Goal: Browse casually: Explore the website without a specific task or goal

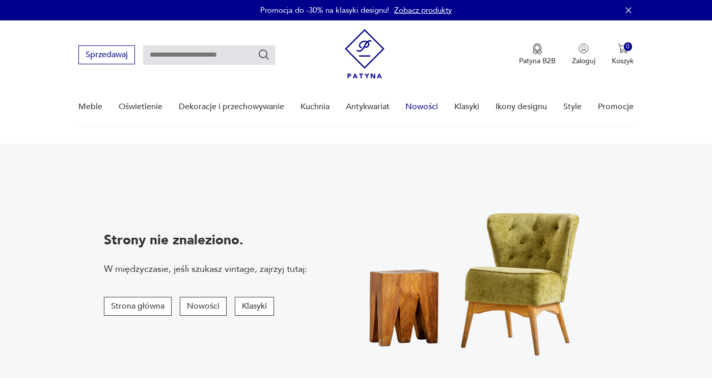
click at [427, 115] on link "Nowości" at bounding box center [422, 106] width 33 height 39
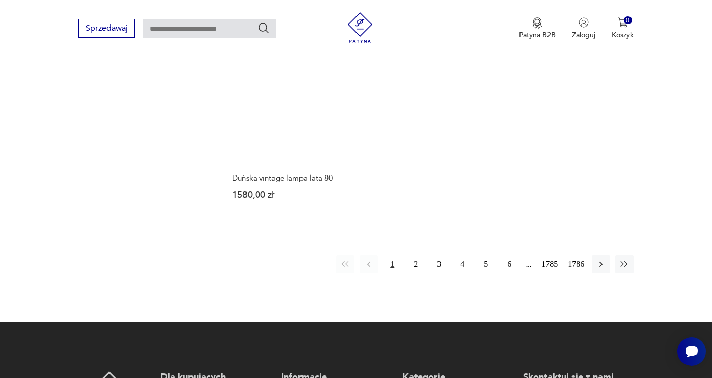
scroll to position [1384, 0]
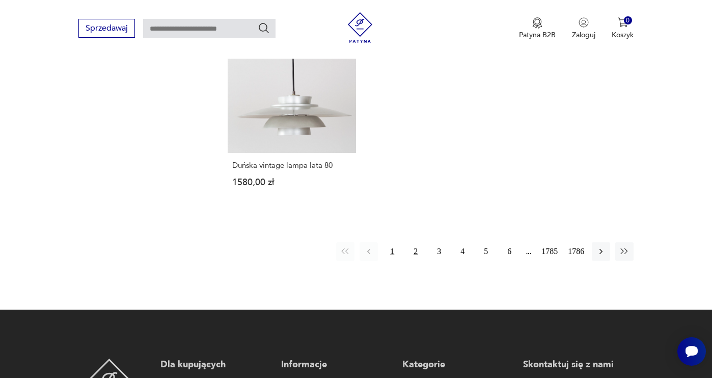
click at [413, 242] on button "2" at bounding box center [416, 251] width 18 height 18
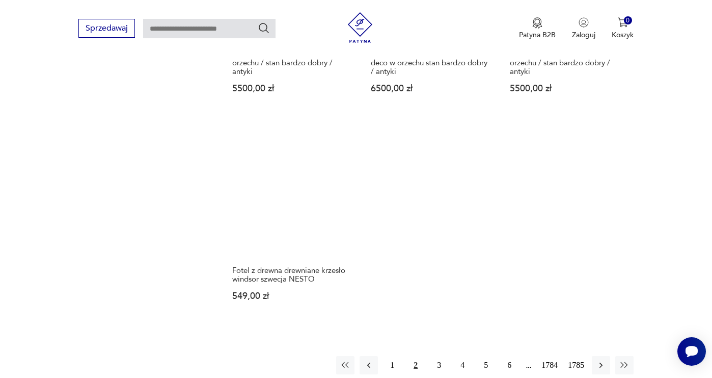
scroll to position [1306, 0]
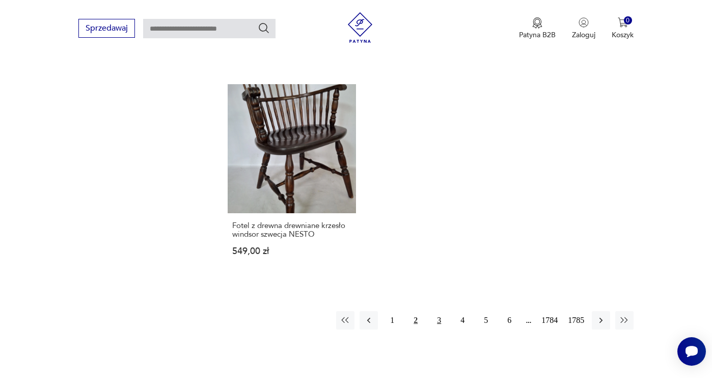
click at [441, 316] on button "3" at bounding box center [439, 320] width 18 height 18
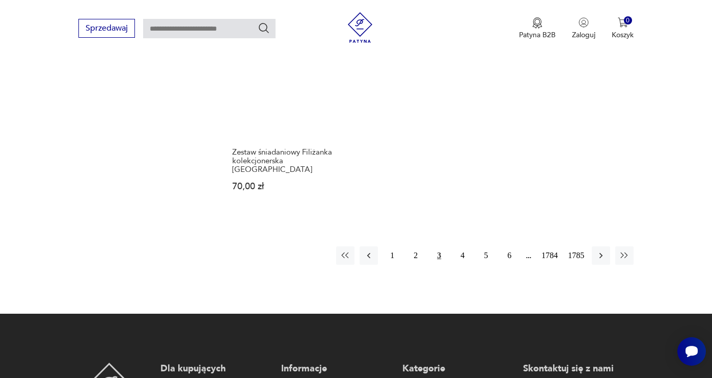
scroll to position [1356, 0]
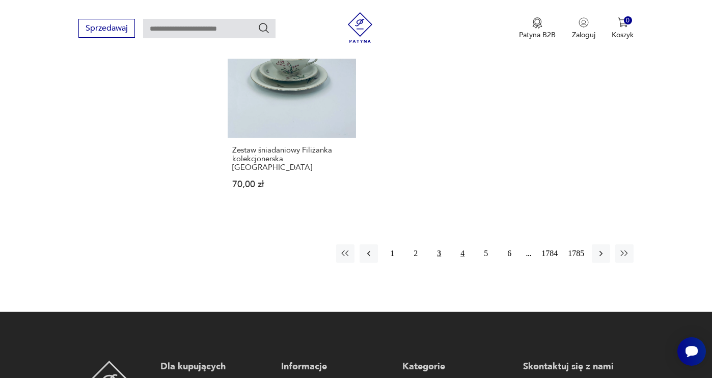
click at [459, 244] on button "4" at bounding box center [463, 253] width 18 height 18
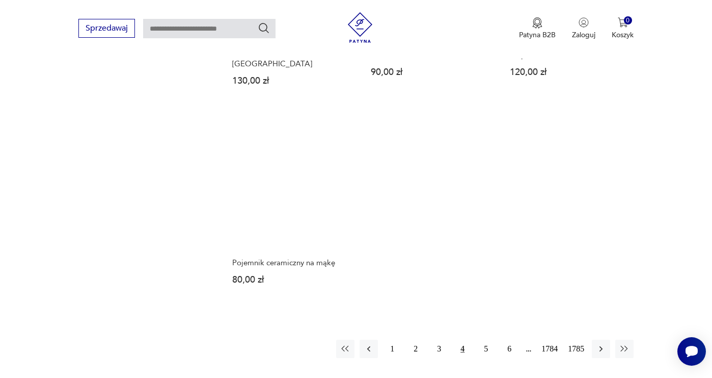
scroll to position [1236, 0]
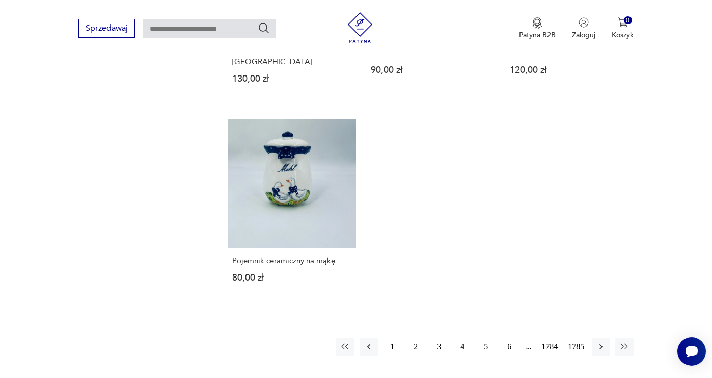
click at [485, 348] on button "5" at bounding box center [486, 346] width 18 height 18
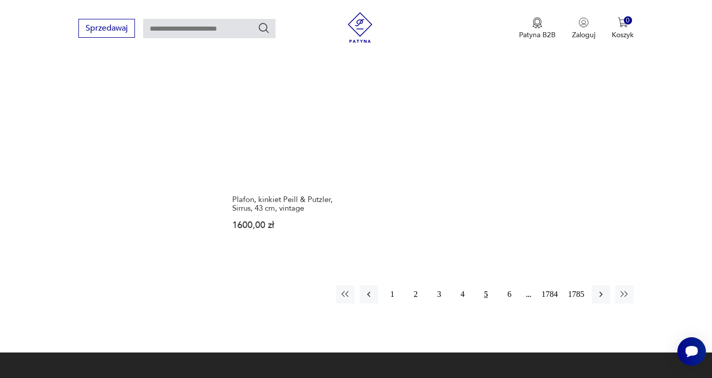
scroll to position [1291, 0]
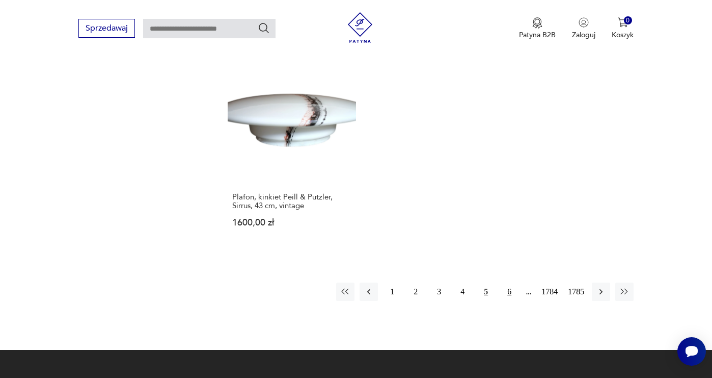
click at [505, 282] on button "6" at bounding box center [509, 291] width 18 height 18
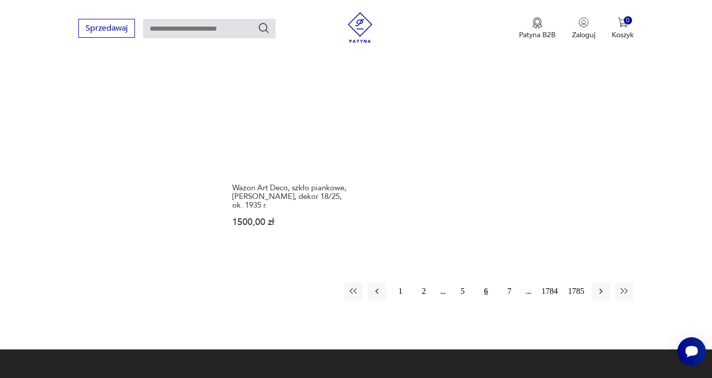
scroll to position [1406, 0]
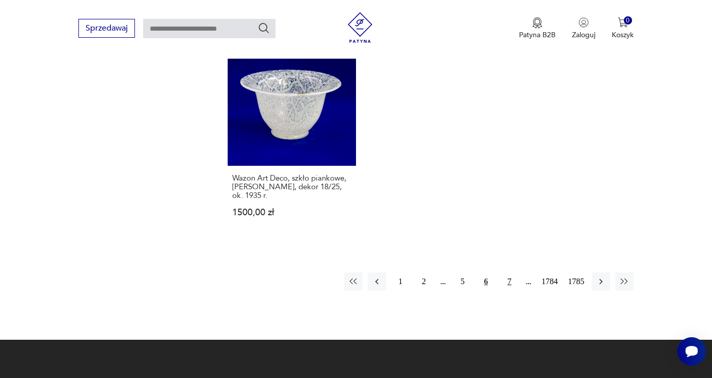
click at [504, 272] on button "7" at bounding box center [509, 281] width 18 height 18
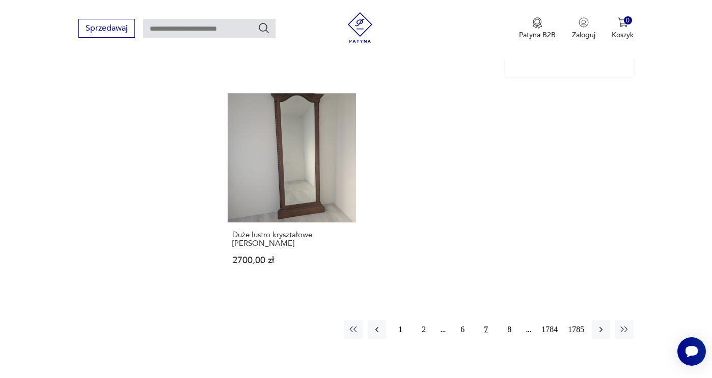
scroll to position [1307, 0]
click at [504, 319] on button "8" at bounding box center [509, 328] width 18 height 18
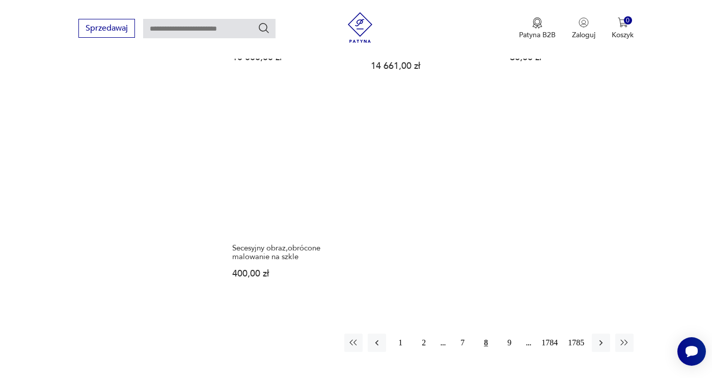
scroll to position [1285, 0]
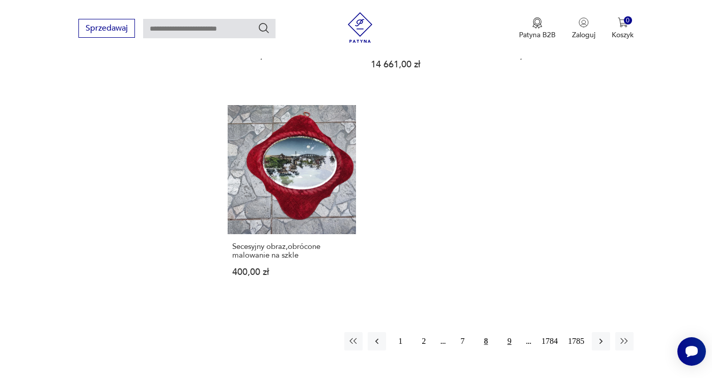
click at [503, 332] on button "9" at bounding box center [509, 341] width 18 height 18
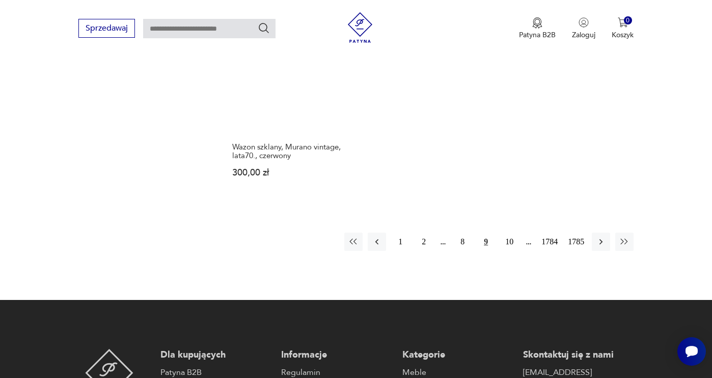
scroll to position [1377, 0]
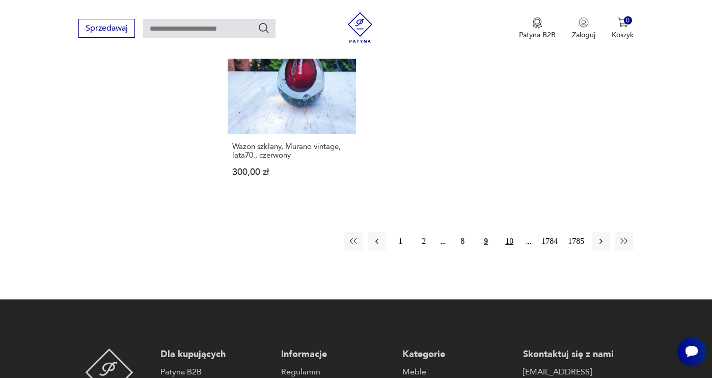
click at [509, 235] on button "10" at bounding box center [509, 241] width 18 height 18
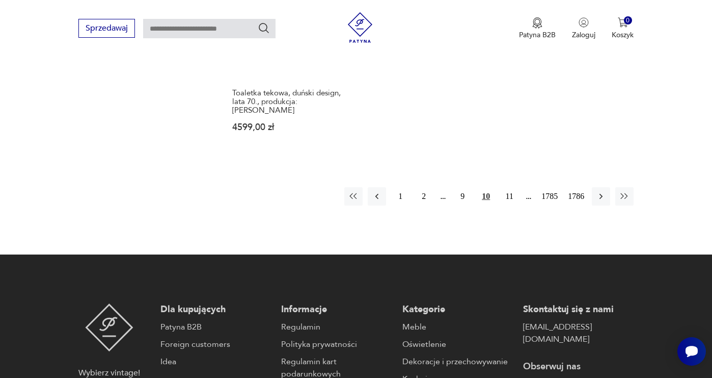
scroll to position [1523, 0]
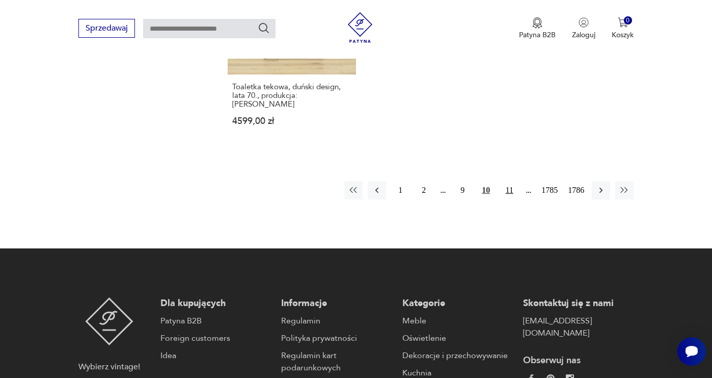
click at [506, 181] on button "11" at bounding box center [509, 190] width 18 height 18
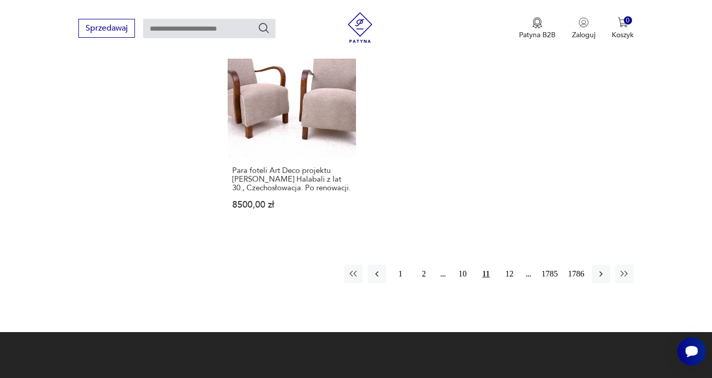
scroll to position [1405, 0]
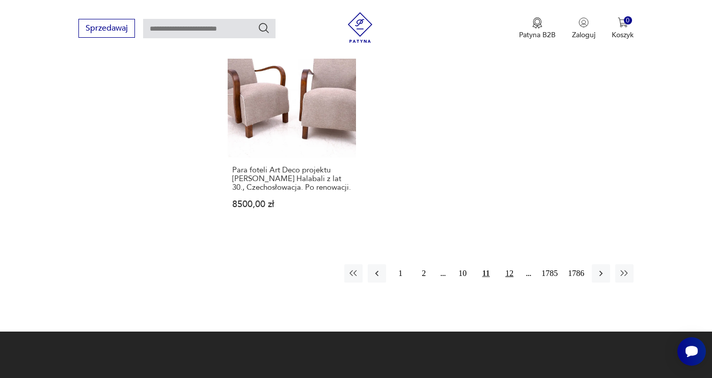
click at [505, 264] on button "12" at bounding box center [509, 273] width 18 height 18
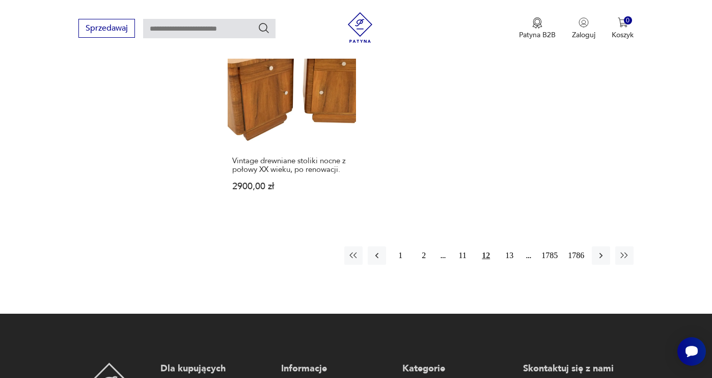
scroll to position [1392, 0]
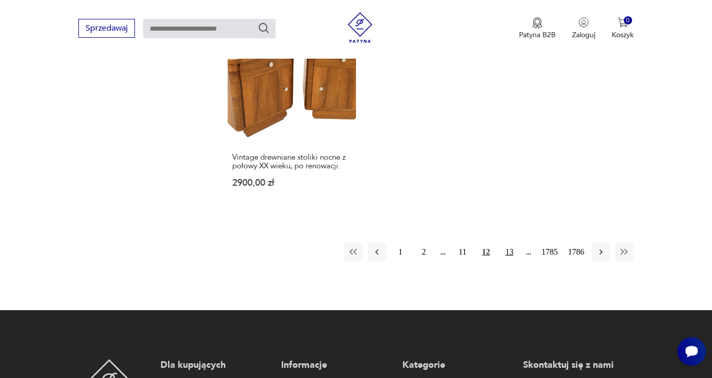
click at [504, 243] on button "13" at bounding box center [509, 252] width 18 height 18
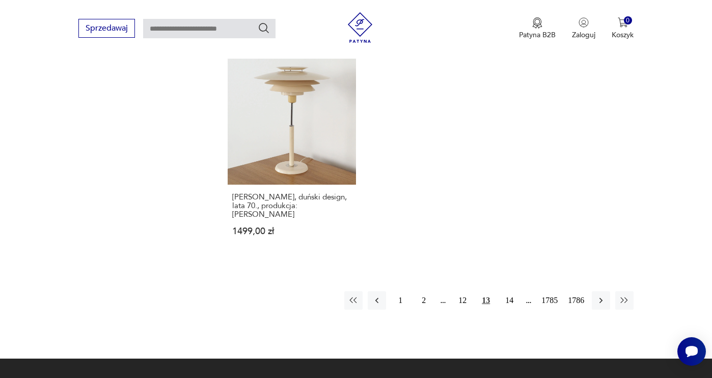
scroll to position [1346, 0]
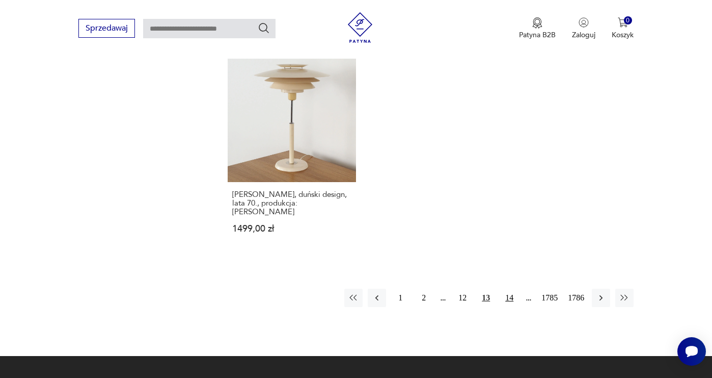
click at [509, 288] on button "14" at bounding box center [509, 297] width 18 height 18
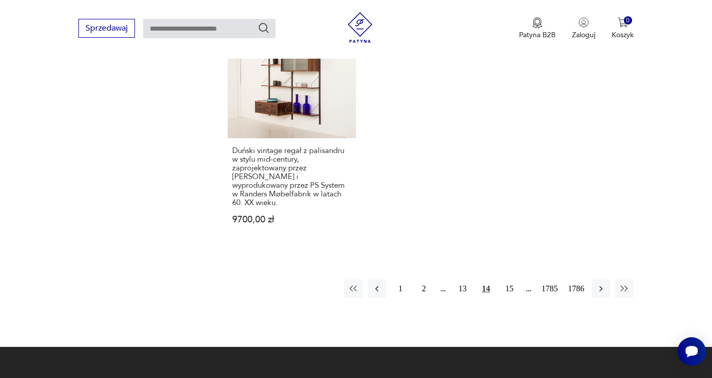
scroll to position [1417, 0]
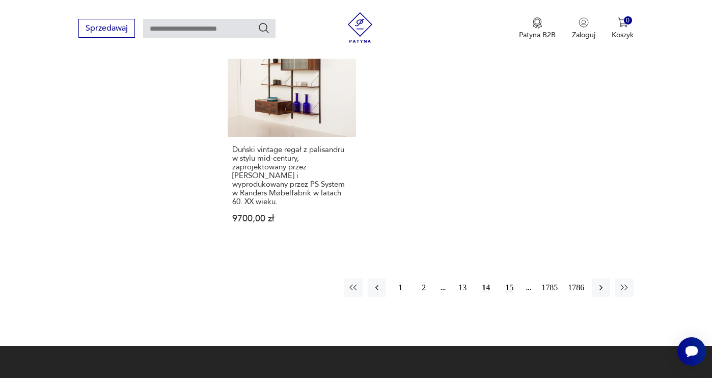
click at [509, 278] on button "15" at bounding box center [509, 287] width 18 height 18
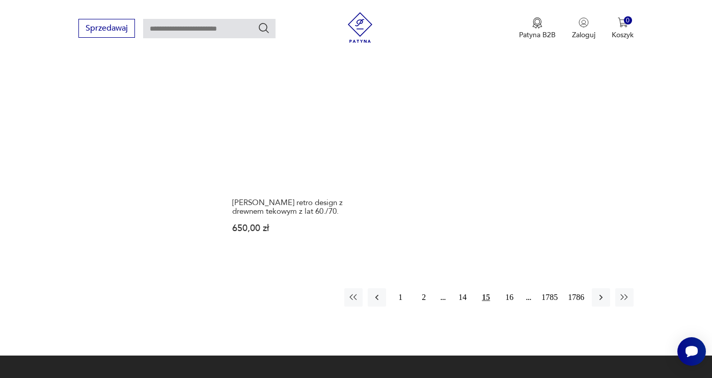
scroll to position [1407, 0]
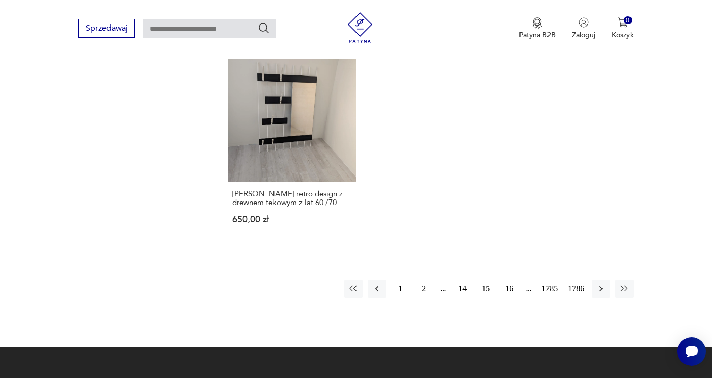
click at [511, 280] on button "16" at bounding box center [509, 288] width 18 height 18
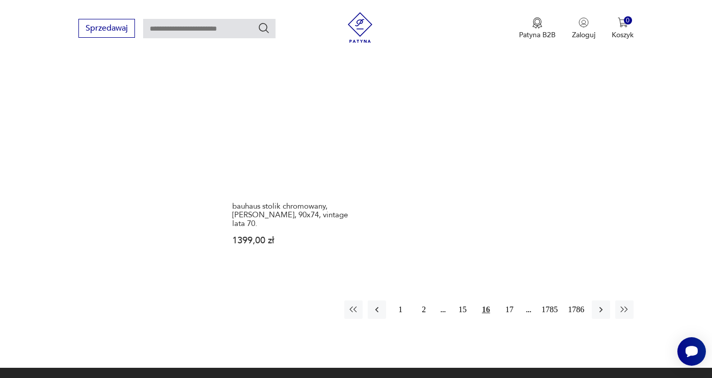
scroll to position [1320, 0]
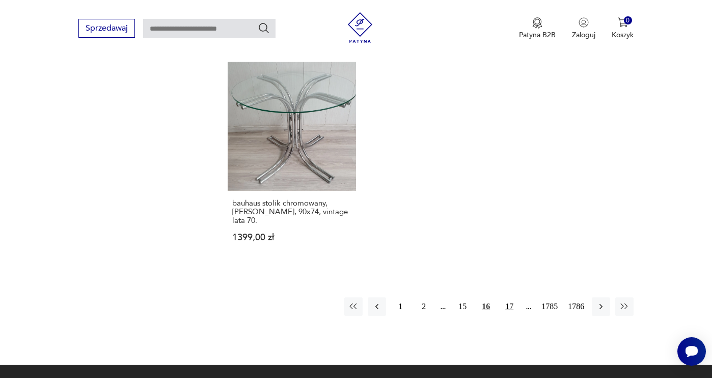
click at [505, 300] on button "17" at bounding box center [509, 306] width 18 height 18
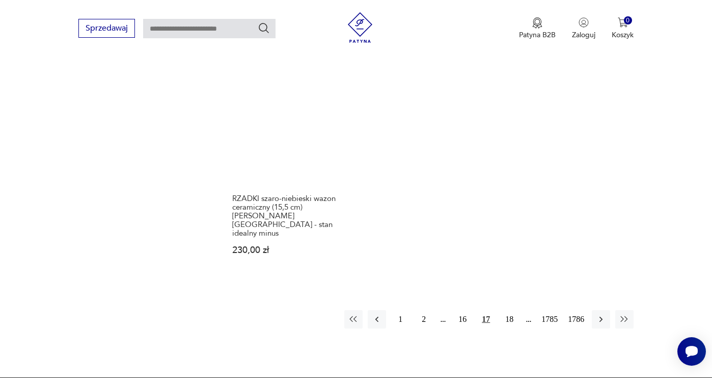
scroll to position [1350, 0]
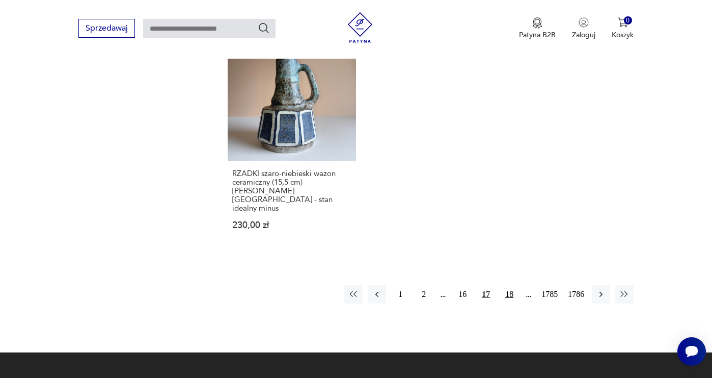
click at [510, 285] on button "18" at bounding box center [509, 294] width 18 height 18
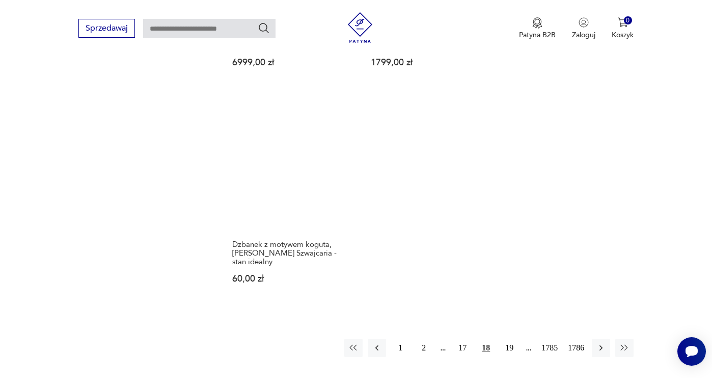
scroll to position [1309, 0]
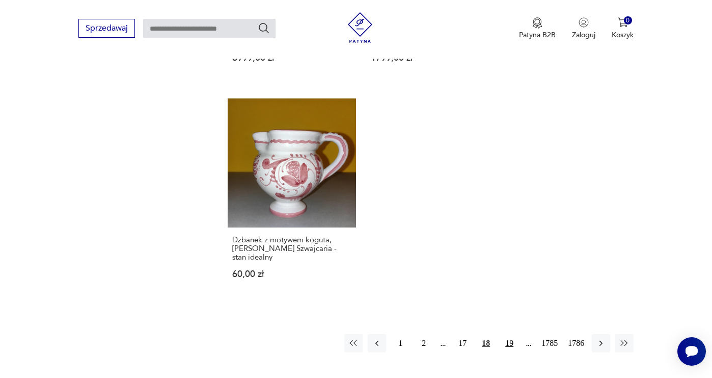
click at [513, 334] on button "19" at bounding box center [509, 343] width 18 height 18
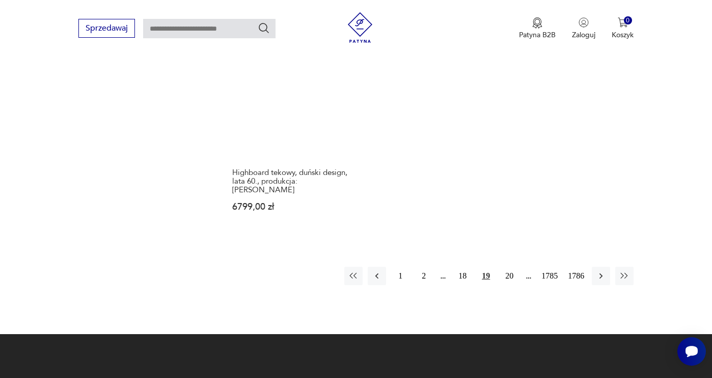
scroll to position [1412, 0]
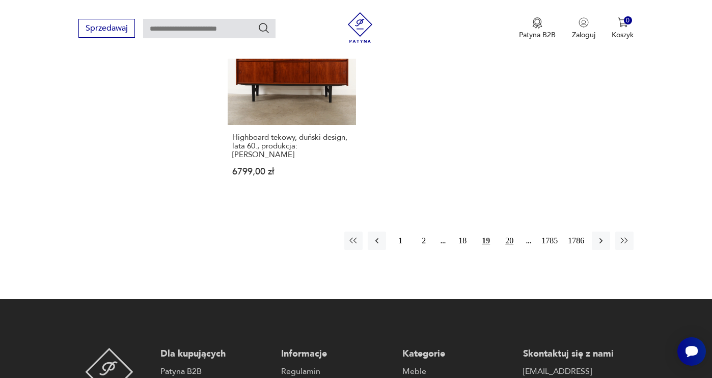
click at [503, 231] on button "20" at bounding box center [509, 240] width 18 height 18
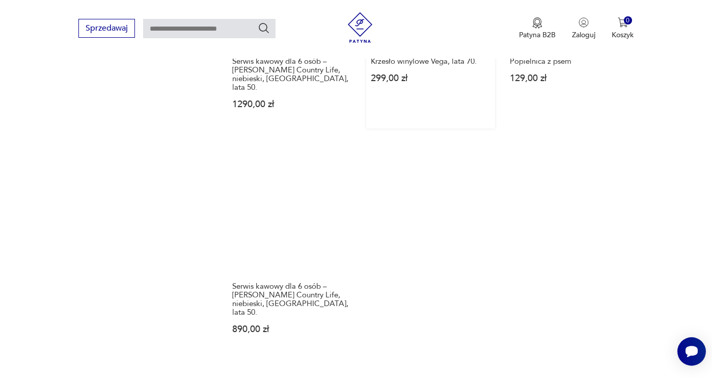
scroll to position [1373, 0]
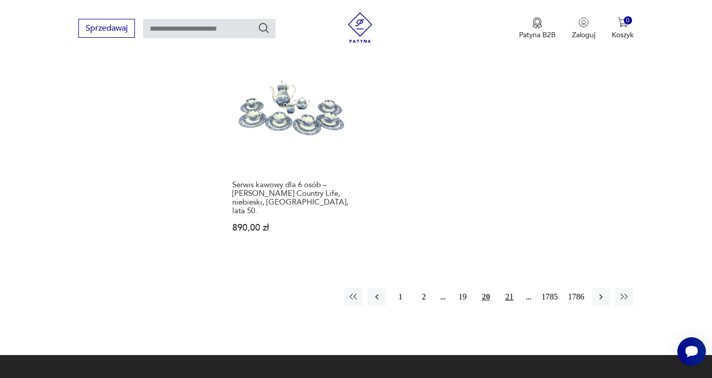
click at [508, 287] on button "21" at bounding box center [509, 296] width 18 height 18
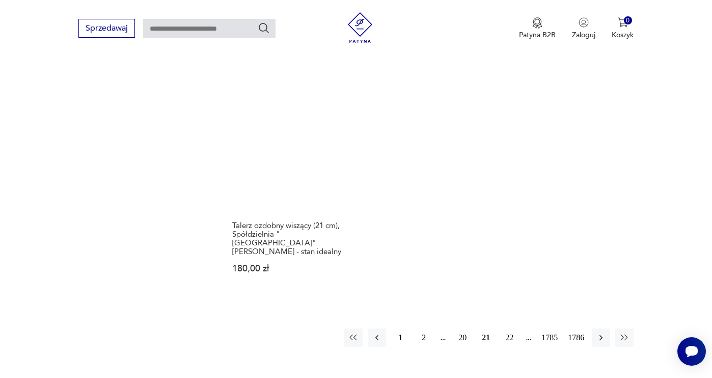
scroll to position [1315, 0]
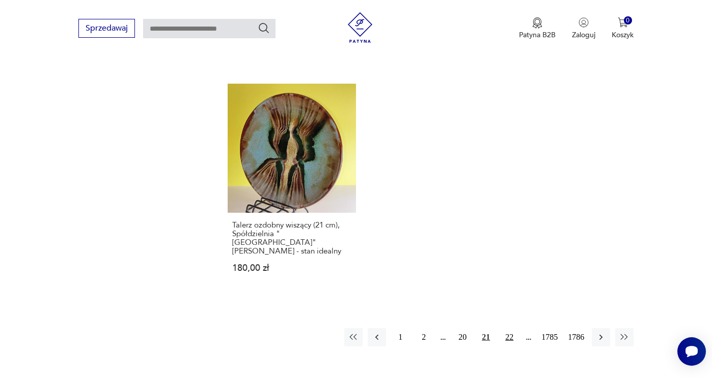
click at [503, 328] on button "22" at bounding box center [509, 337] width 18 height 18
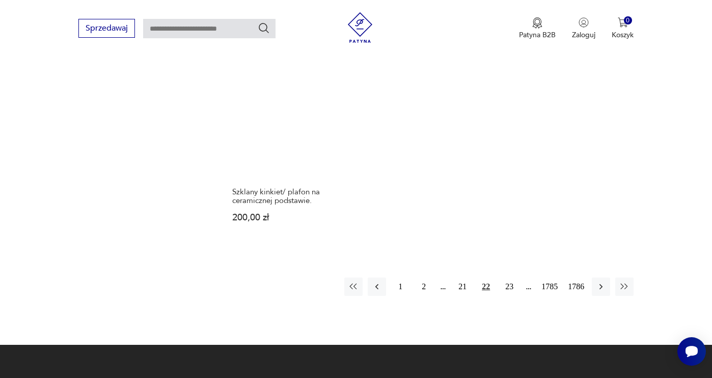
scroll to position [1366, 0]
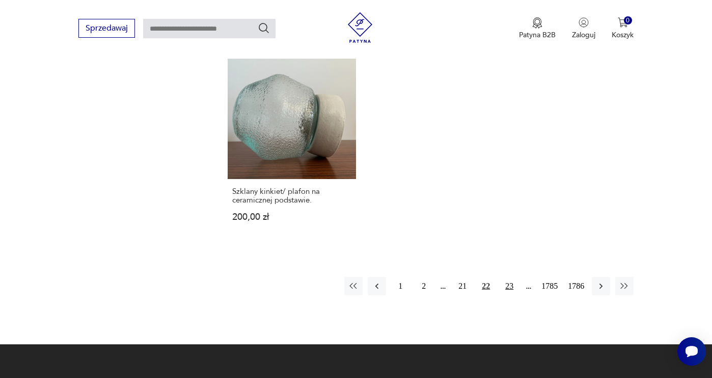
click at [505, 277] on button "23" at bounding box center [509, 286] width 18 height 18
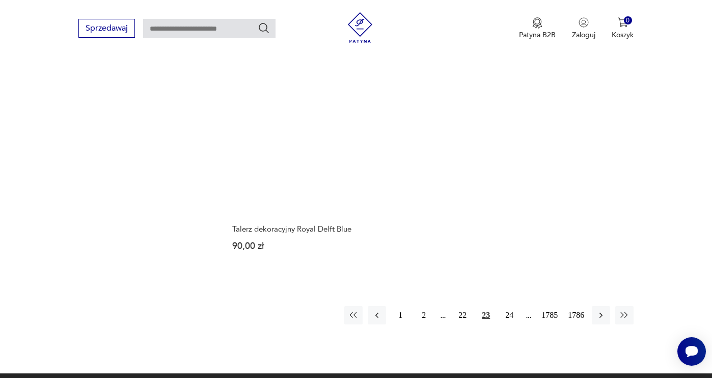
scroll to position [1304, 0]
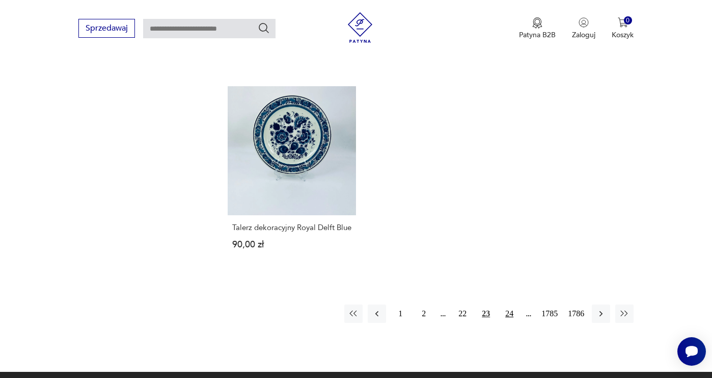
click at [505, 304] on button "24" at bounding box center [509, 313] width 18 height 18
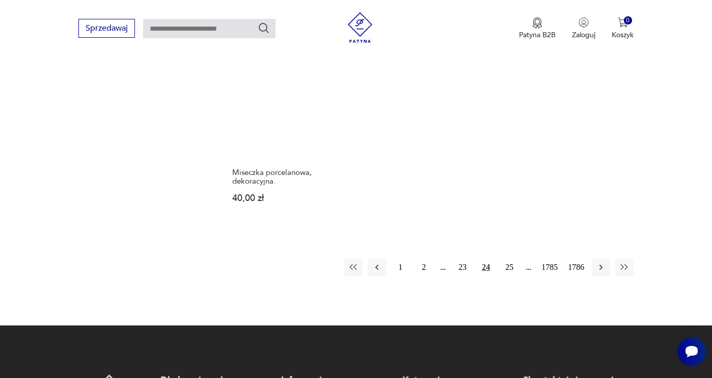
scroll to position [1348, 0]
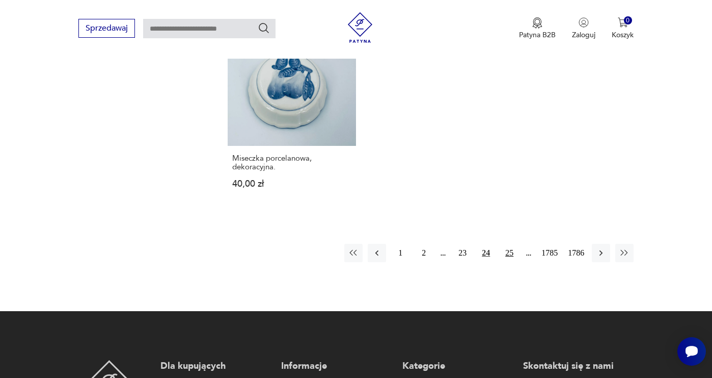
click at [505, 249] on button "25" at bounding box center [509, 253] width 18 height 18
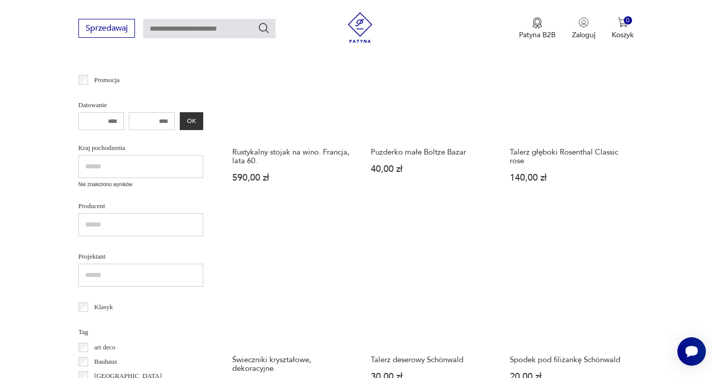
scroll to position [306, 0]
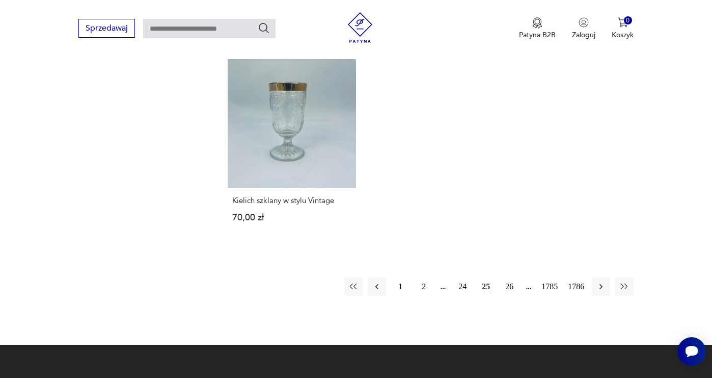
click at [502, 289] on button "26" at bounding box center [509, 286] width 18 height 18
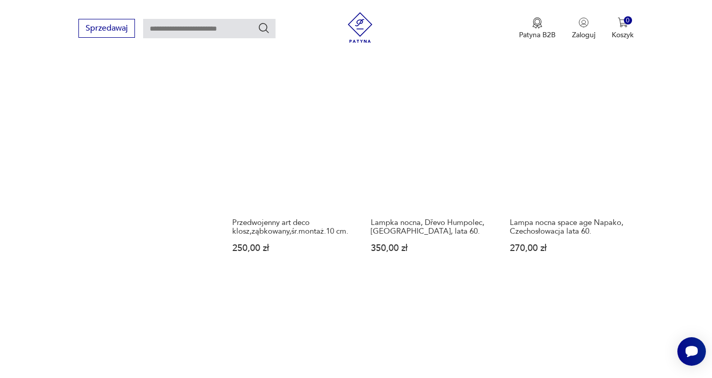
scroll to position [1083, 0]
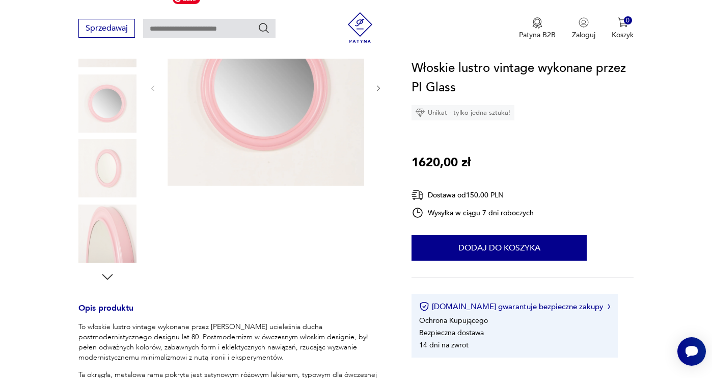
scroll to position [190, 0]
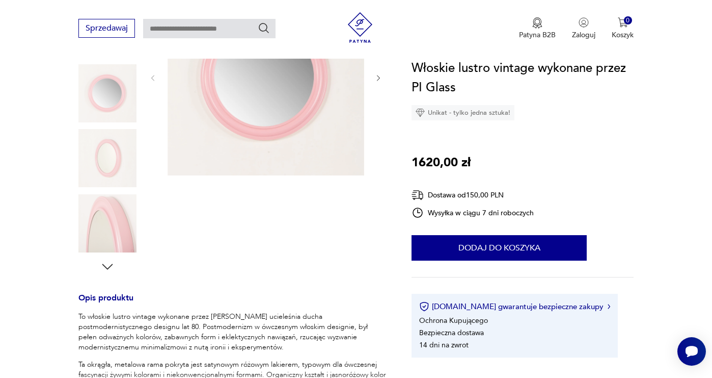
click at [108, 230] on img at bounding box center [107, 223] width 58 height 58
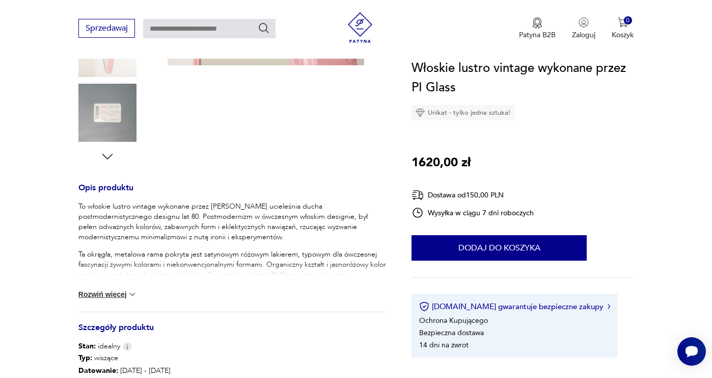
scroll to position [301, 0]
click at [111, 292] on button "Rozwiń więcej" at bounding box center [107, 293] width 59 height 10
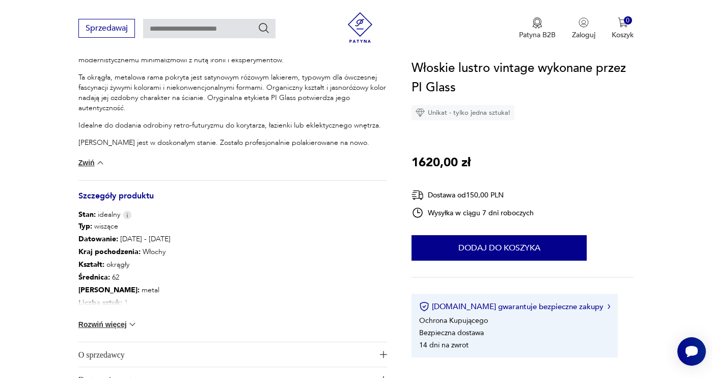
scroll to position [483, 0]
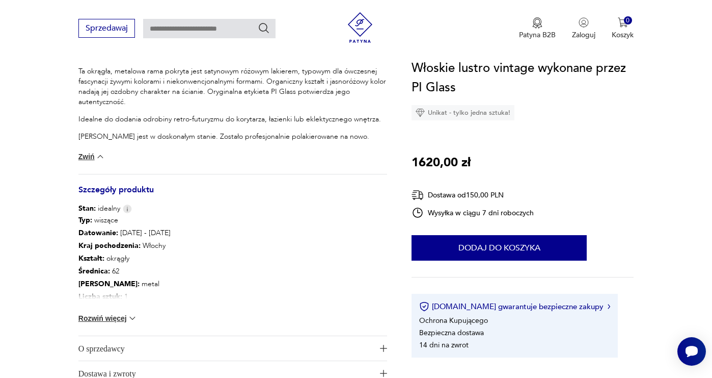
click at [123, 316] on button "Rozwiń więcej" at bounding box center [107, 318] width 59 height 10
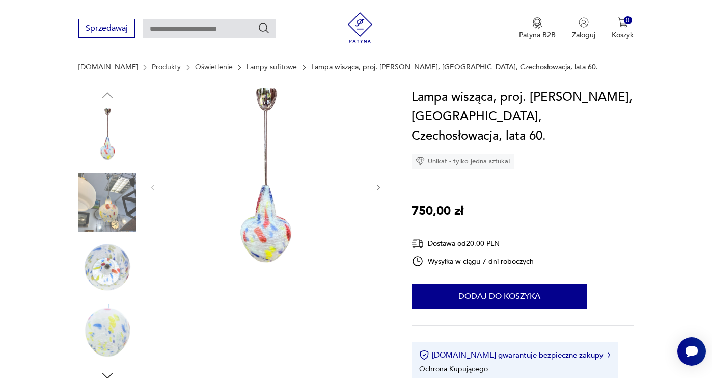
scroll to position [98, 0]
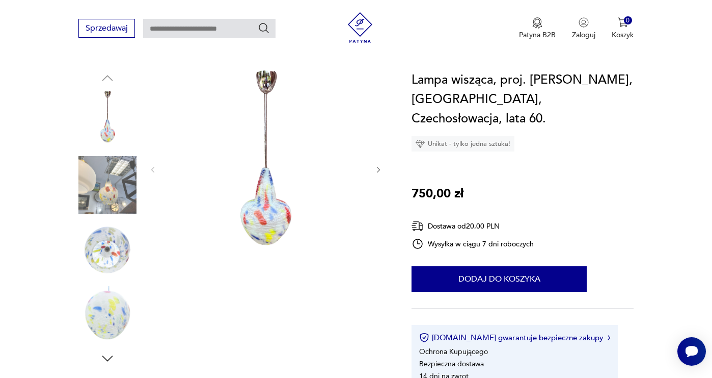
click at [376, 171] on icon "button" at bounding box center [379, 170] width 9 height 9
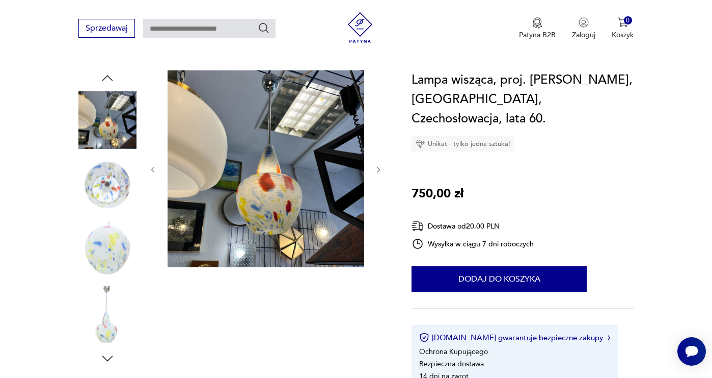
click at [376, 171] on icon "button" at bounding box center [379, 170] width 9 height 9
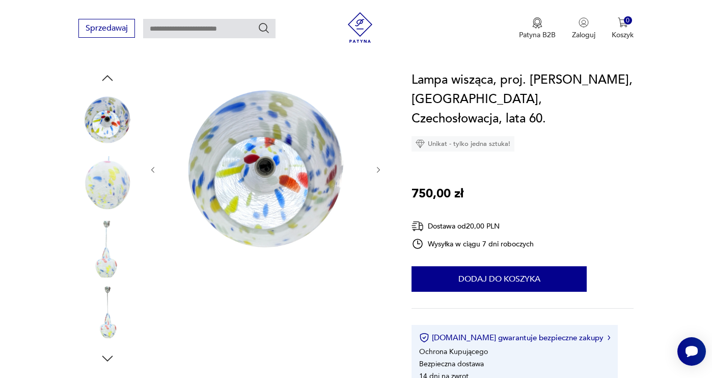
click at [376, 171] on icon "button" at bounding box center [379, 170] width 9 height 9
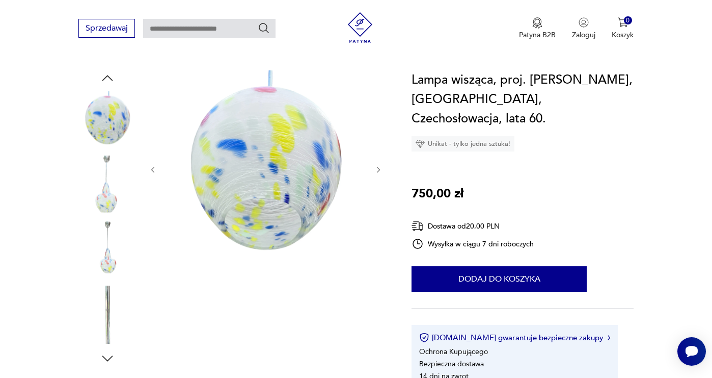
click at [376, 171] on icon "button" at bounding box center [379, 170] width 9 height 9
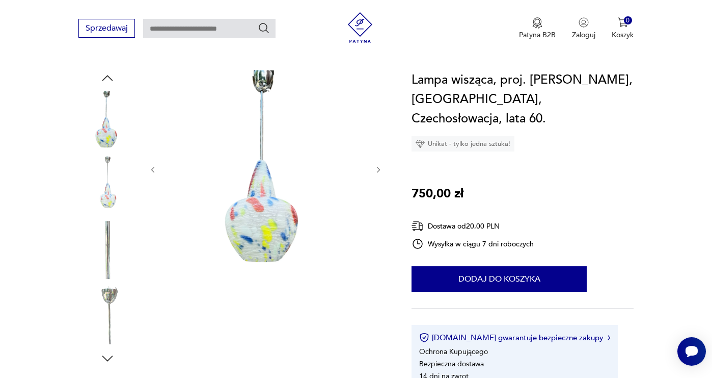
click at [376, 171] on icon "button" at bounding box center [379, 170] width 9 height 9
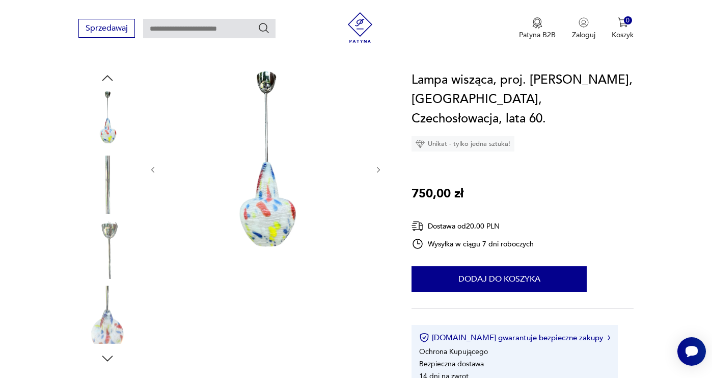
click at [376, 171] on icon "button" at bounding box center [379, 170] width 9 height 9
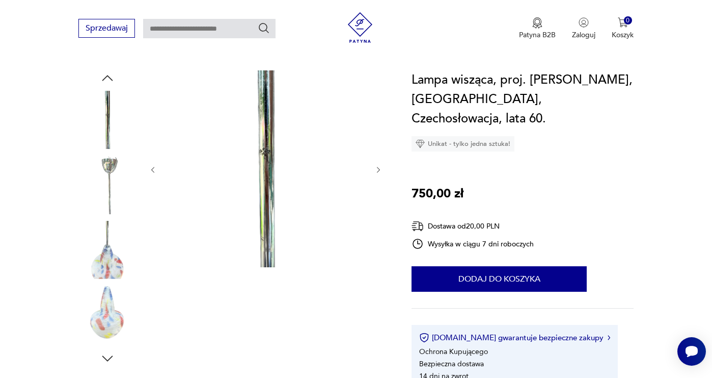
click at [376, 171] on icon "button" at bounding box center [379, 170] width 9 height 9
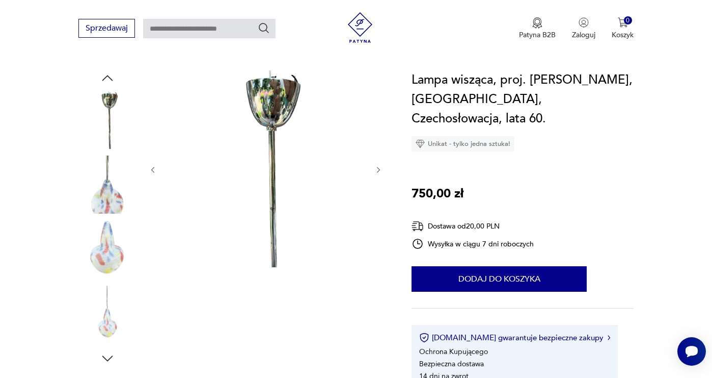
click at [376, 171] on icon "button" at bounding box center [379, 170] width 9 height 9
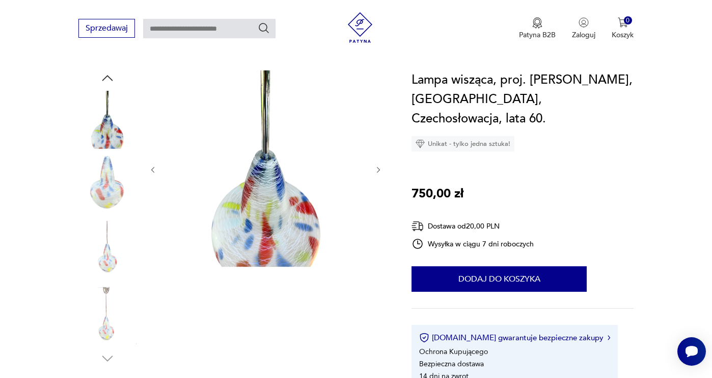
click at [376, 171] on icon "button" at bounding box center [379, 170] width 9 height 9
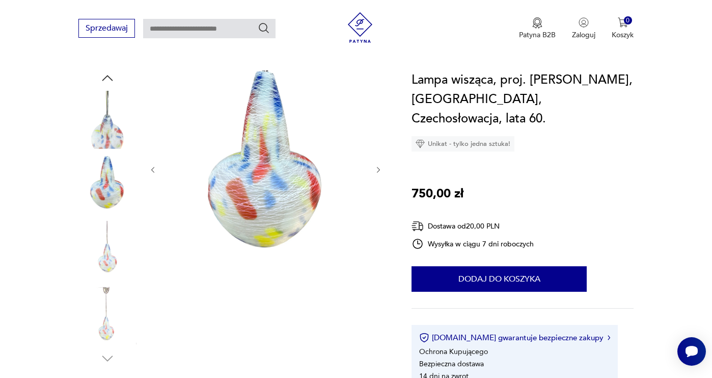
click at [376, 171] on icon "button" at bounding box center [379, 170] width 9 height 9
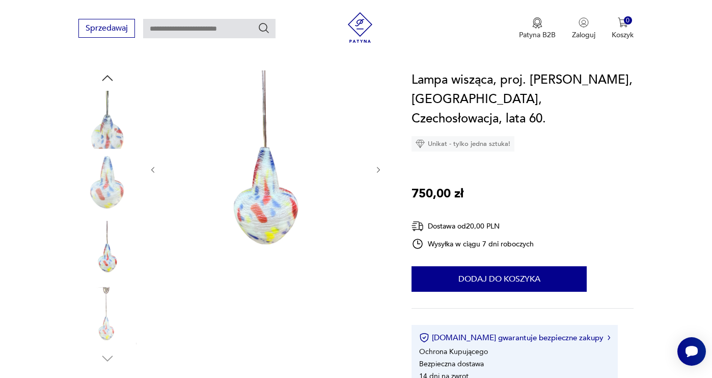
click at [376, 171] on icon "button" at bounding box center [379, 170] width 9 height 9
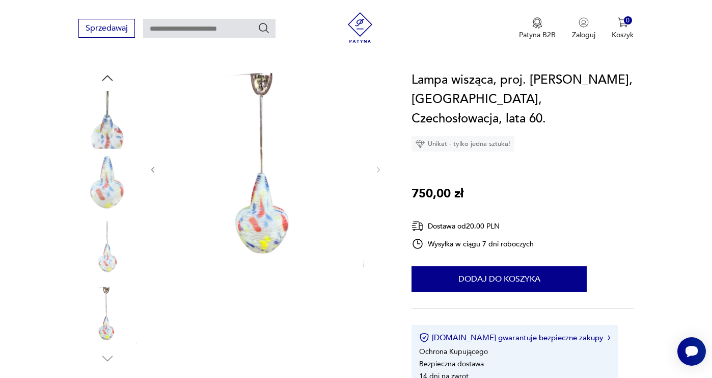
click at [152, 170] on icon "button" at bounding box center [152, 170] width 3 height 6
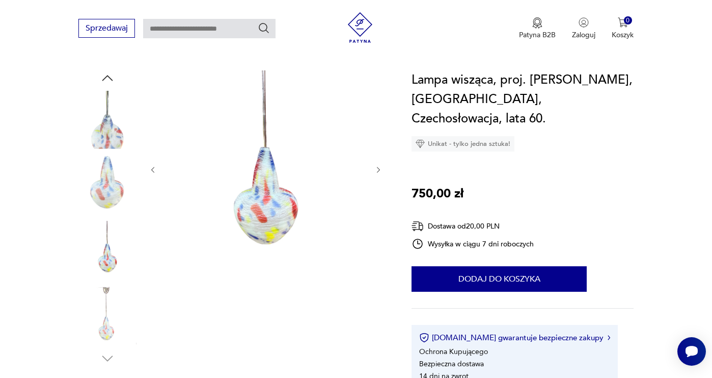
click at [152, 170] on icon "button" at bounding box center [152, 170] width 3 height 6
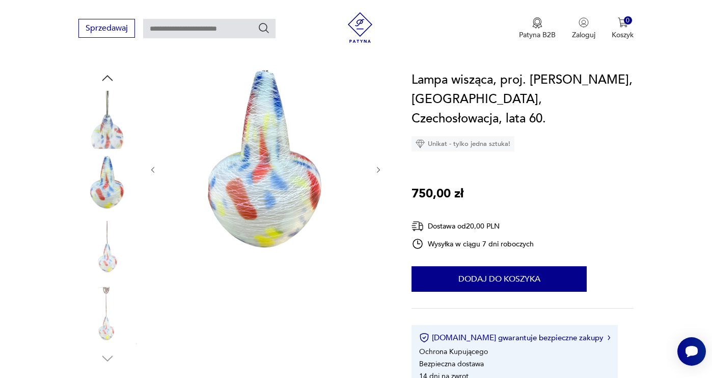
click at [152, 170] on icon "button" at bounding box center [152, 170] width 3 height 6
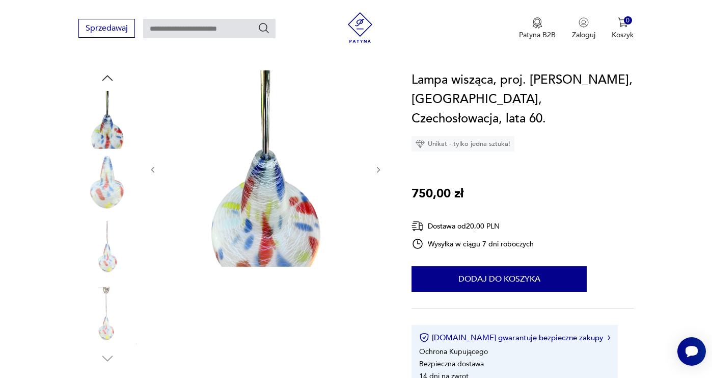
click at [152, 170] on icon "button" at bounding box center [152, 170] width 3 height 6
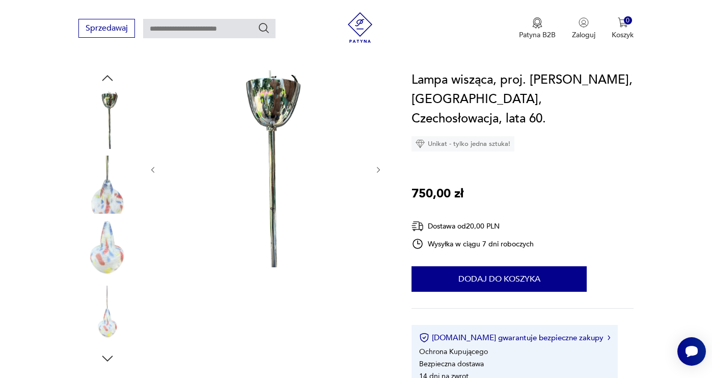
click at [152, 170] on icon "button" at bounding box center [152, 170] width 3 height 6
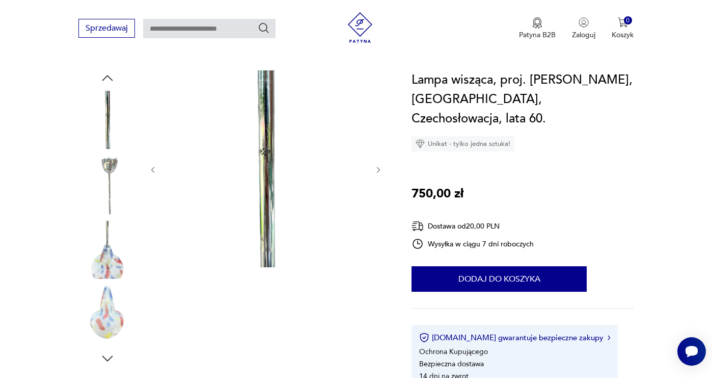
click at [152, 170] on icon "button" at bounding box center [152, 170] width 3 height 6
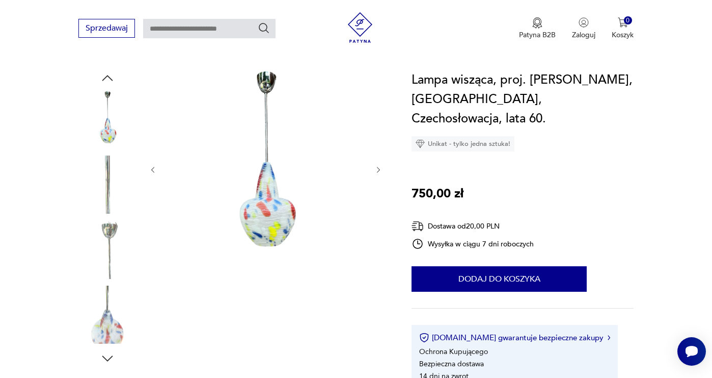
click at [152, 170] on icon "button" at bounding box center [152, 170] width 3 height 6
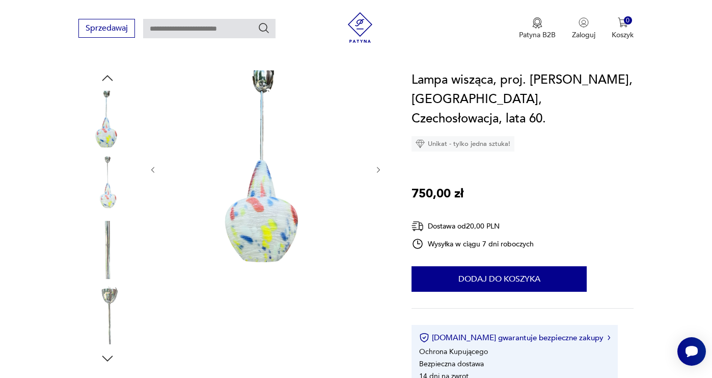
click at [152, 170] on icon "button" at bounding box center [152, 170] width 3 height 6
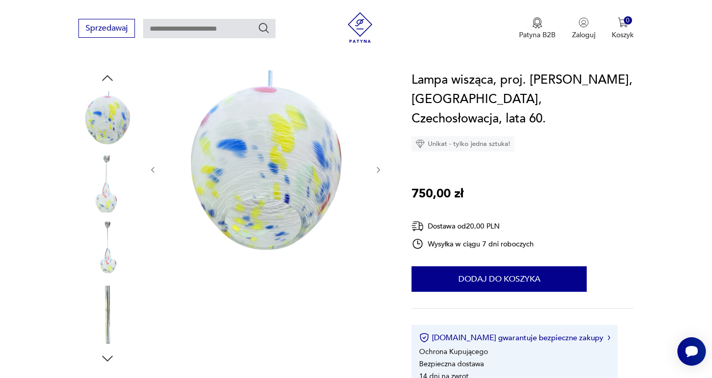
click at [152, 170] on icon "button" at bounding box center [152, 170] width 3 height 6
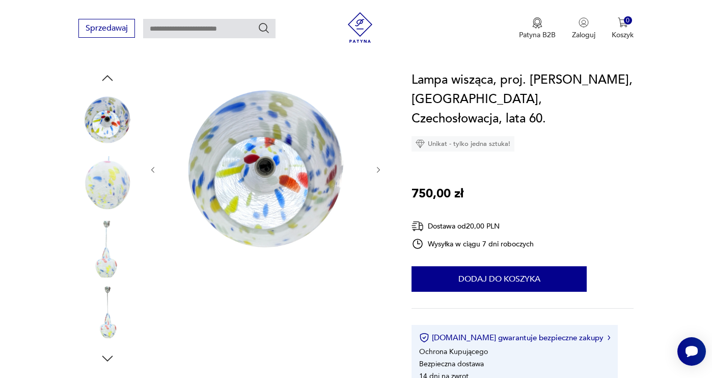
click at [152, 170] on icon "button" at bounding box center [152, 170] width 3 height 6
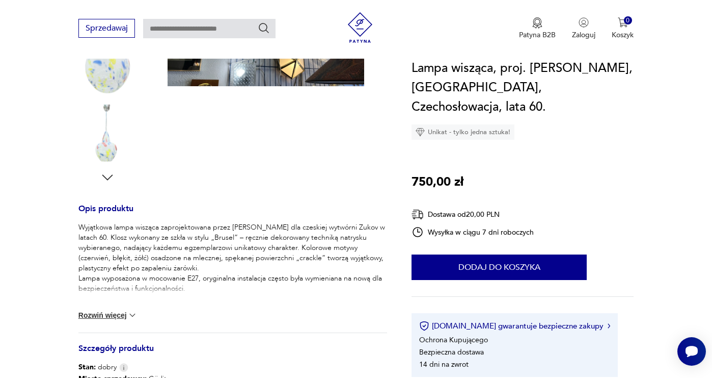
scroll to position [280, 0]
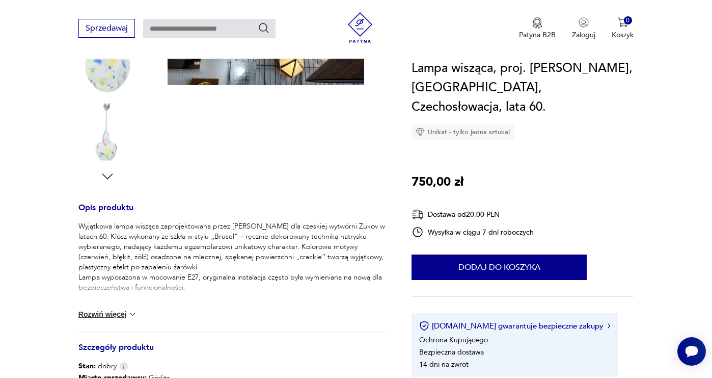
click at [111, 311] on button "Rozwiń więcej" at bounding box center [107, 314] width 59 height 10
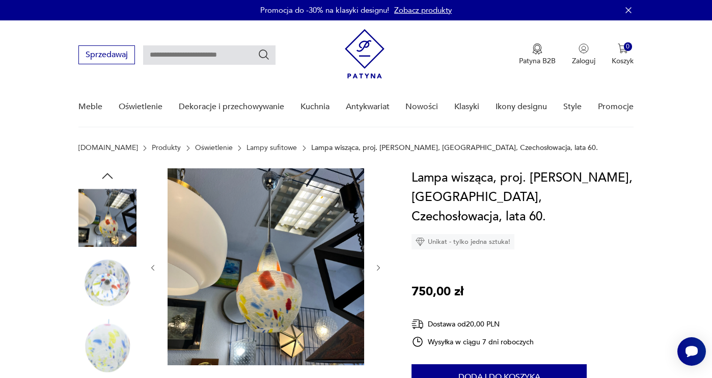
scroll to position [2, 0]
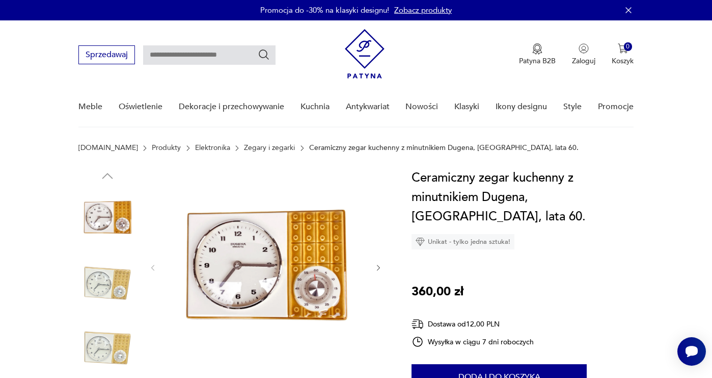
click at [377, 267] on icon "button" at bounding box center [379, 267] width 9 height 9
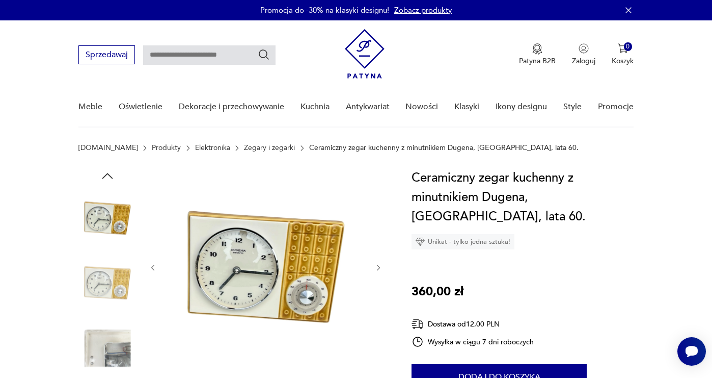
click at [378, 266] on icon "button" at bounding box center [379, 267] width 9 height 9
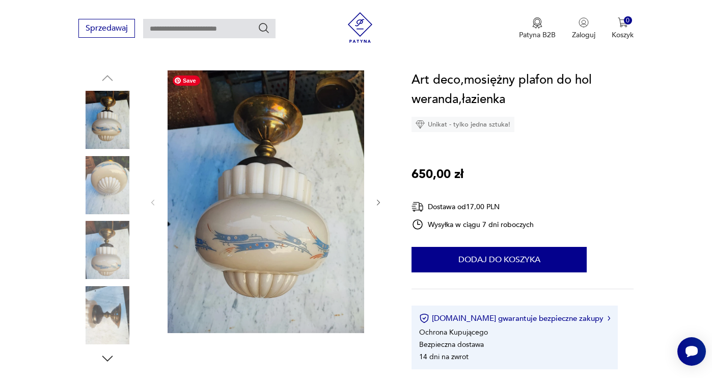
scroll to position [98, 0]
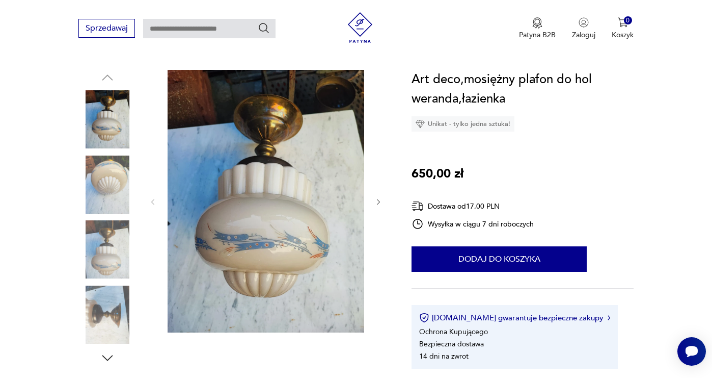
click at [378, 202] on icon "button" at bounding box center [379, 202] width 9 height 9
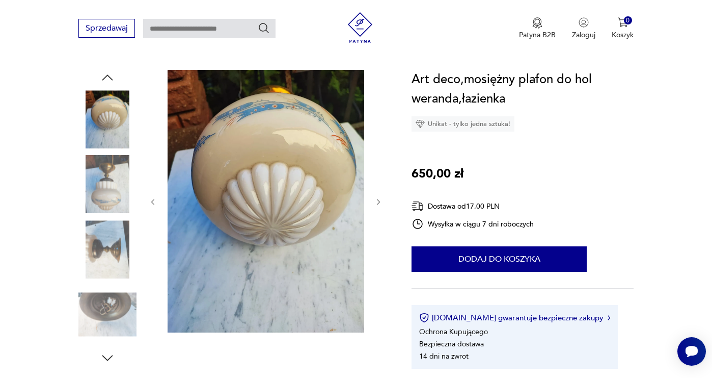
click at [378, 202] on icon "button" at bounding box center [379, 202] width 9 height 9
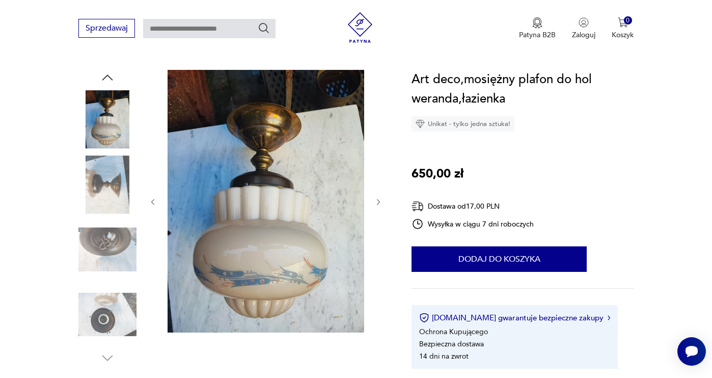
click at [378, 202] on icon "button" at bounding box center [379, 202] width 9 height 9
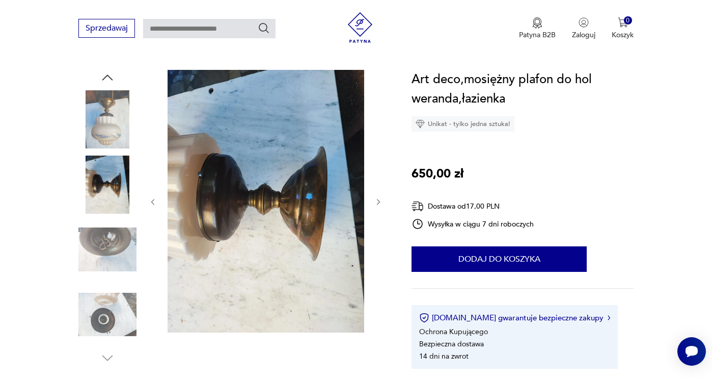
click at [378, 202] on icon "button" at bounding box center [379, 202] width 9 height 9
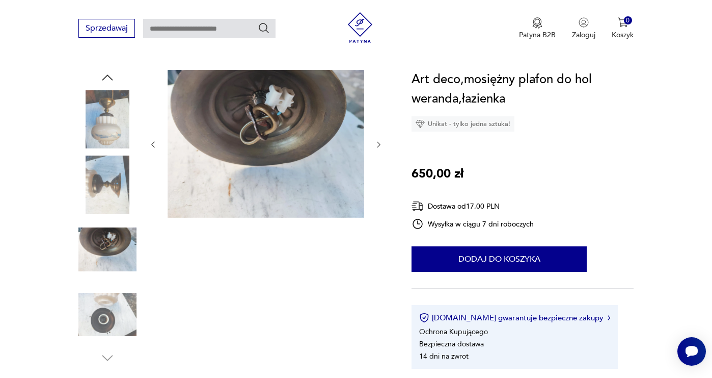
click at [378, 202] on div at bounding box center [266, 144] width 234 height 149
click at [103, 131] on img at bounding box center [107, 119] width 58 height 58
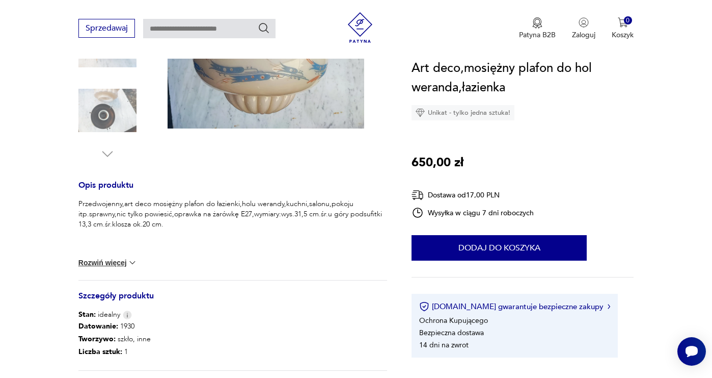
scroll to position [304, 0]
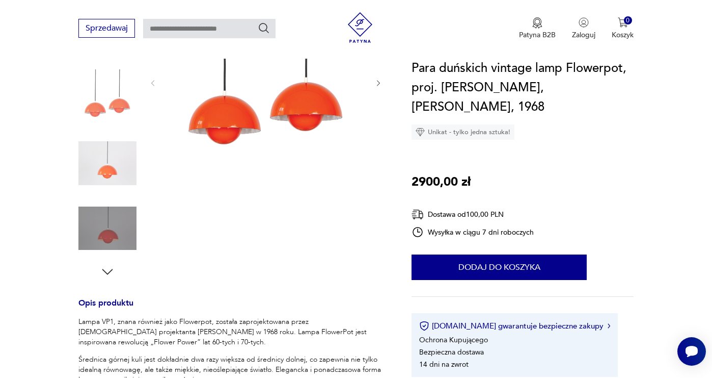
scroll to position [184, 0]
click at [378, 83] on icon "button" at bounding box center [379, 84] width 9 height 9
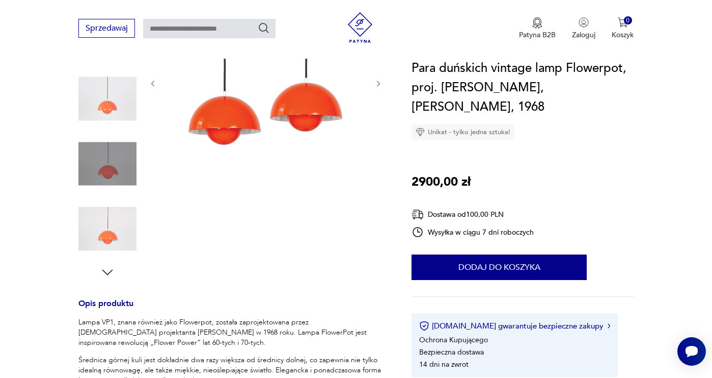
click at [378, 83] on icon "button" at bounding box center [379, 84] width 9 height 9
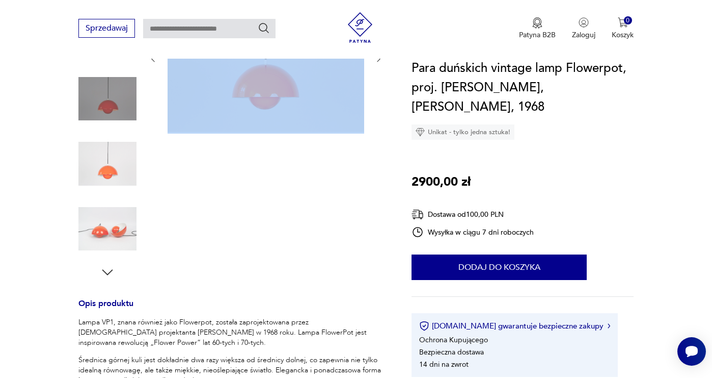
click at [378, 83] on div at bounding box center [266, 58] width 234 height 149
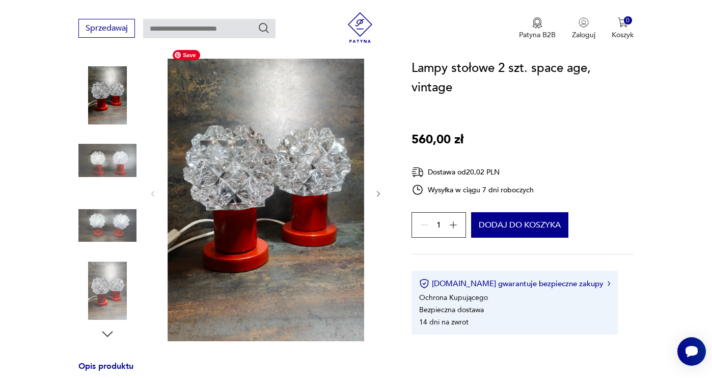
scroll to position [125, 0]
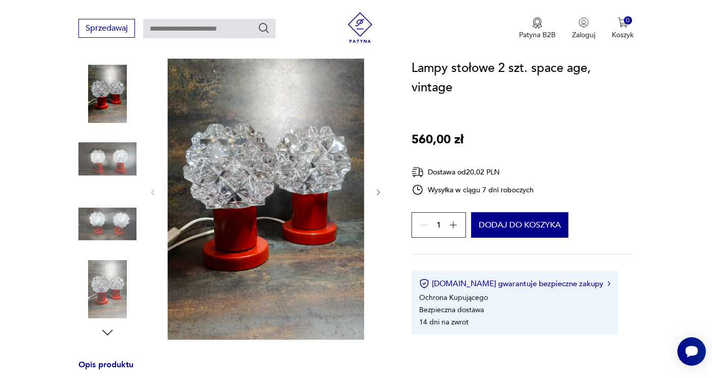
click at [377, 191] on icon "button" at bounding box center [379, 192] width 9 height 9
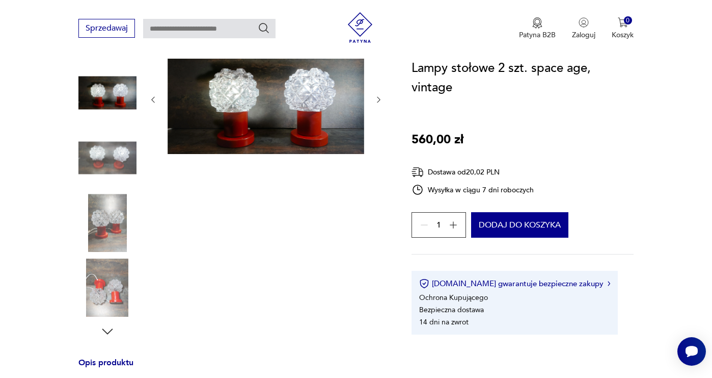
click at [377, 192] on div at bounding box center [266, 191] width 234 height 296
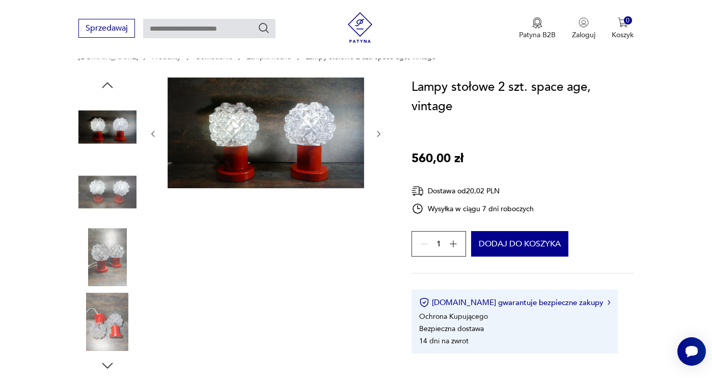
scroll to position [92, 0]
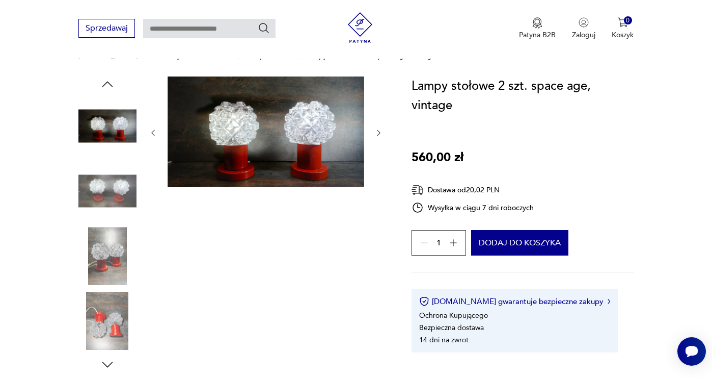
click at [108, 193] on img at bounding box center [107, 191] width 58 height 58
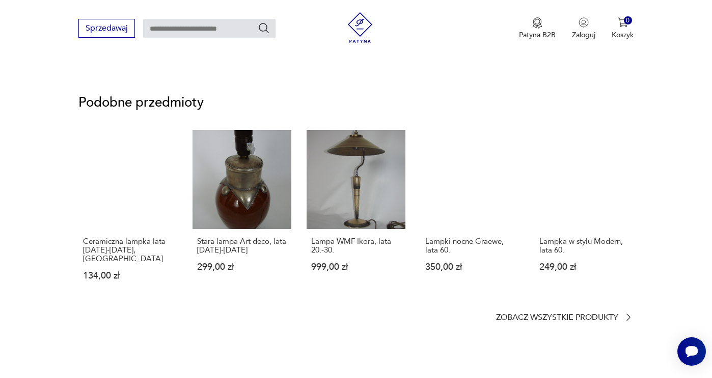
scroll to position [708, 0]
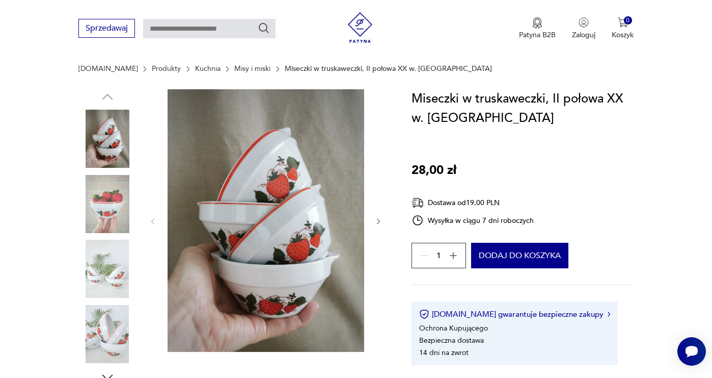
scroll to position [104, 0]
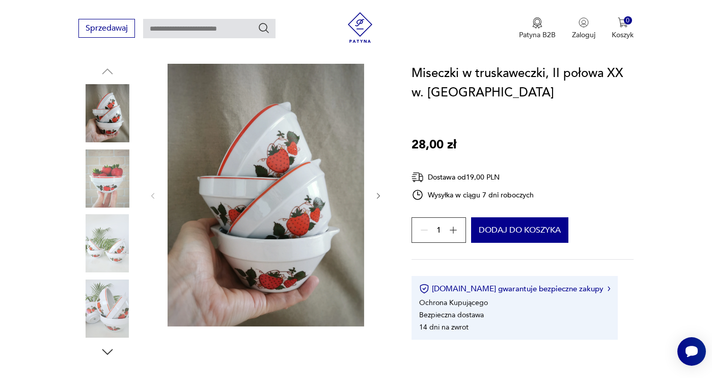
click at [381, 198] on icon "button" at bounding box center [379, 196] width 9 height 9
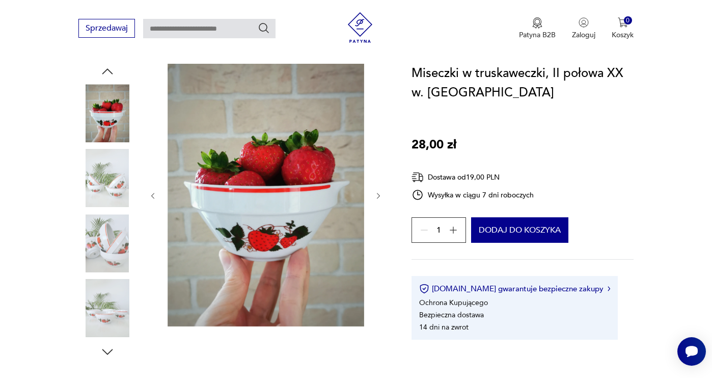
click at [381, 196] on icon "button" at bounding box center [379, 196] width 9 height 9
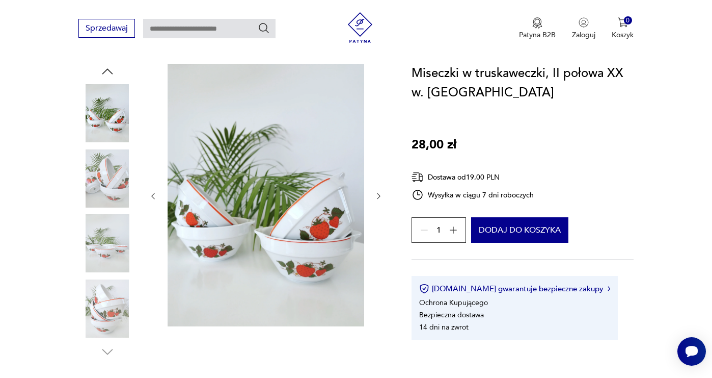
click at [381, 196] on icon "button" at bounding box center [379, 196] width 9 height 9
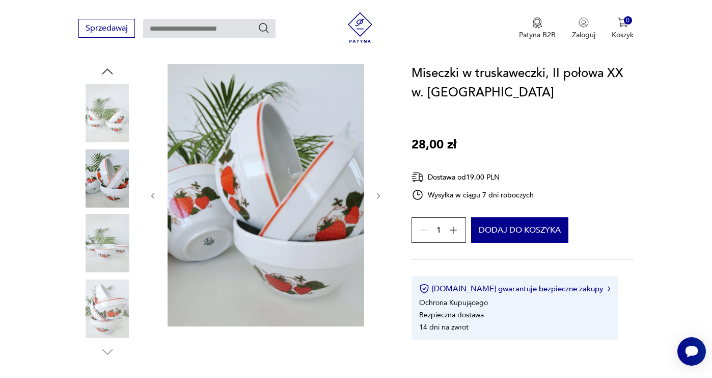
click at [381, 196] on icon "button" at bounding box center [379, 196] width 9 height 9
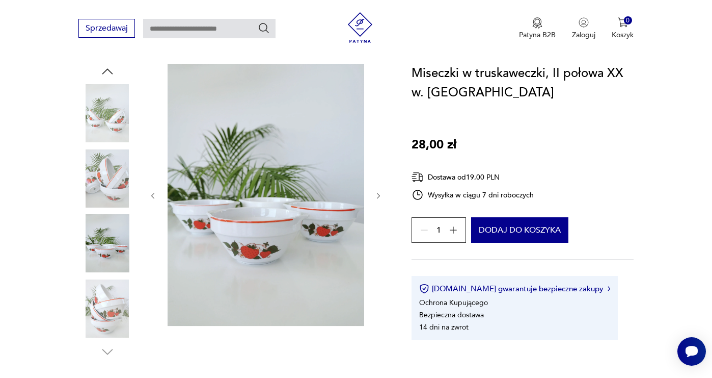
click at [381, 196] on icon "button" at bounding box center [379, 196] width 9 height 9
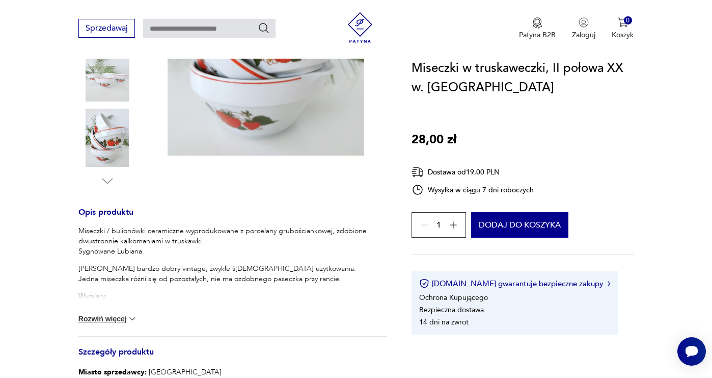
scroll to position [277, 0]
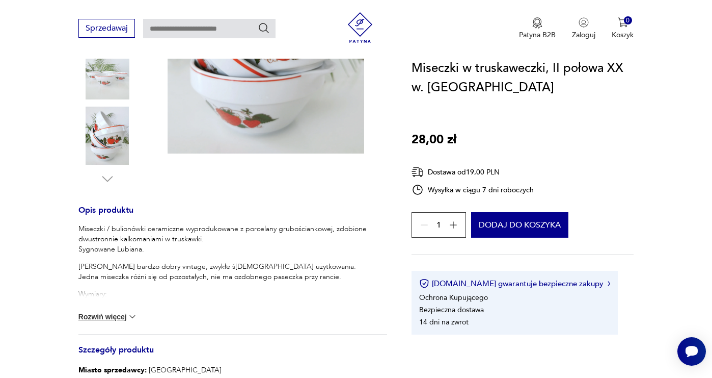
click at [119, 312] on button "Rozwiń więcej" at bounding box center [107, 316] width 59 height 10
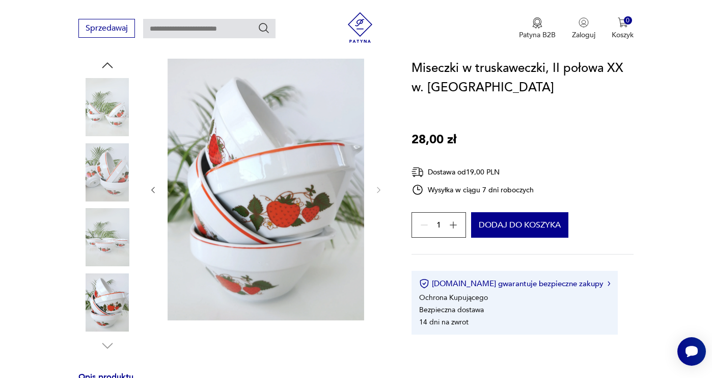
scroll to position [102, 0]
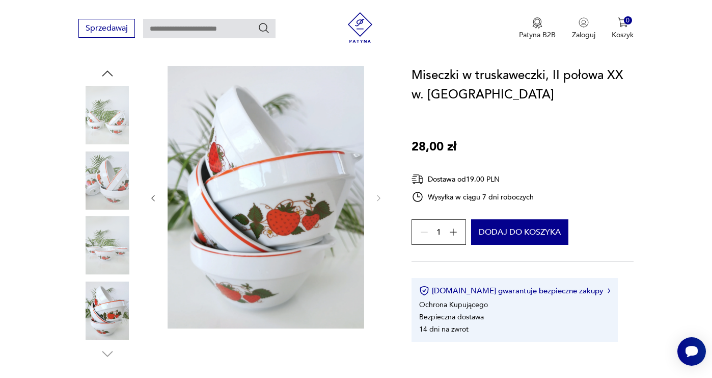
click at [152, 196] on icon "button" at bounding box center [152, 198] width 3 height 6
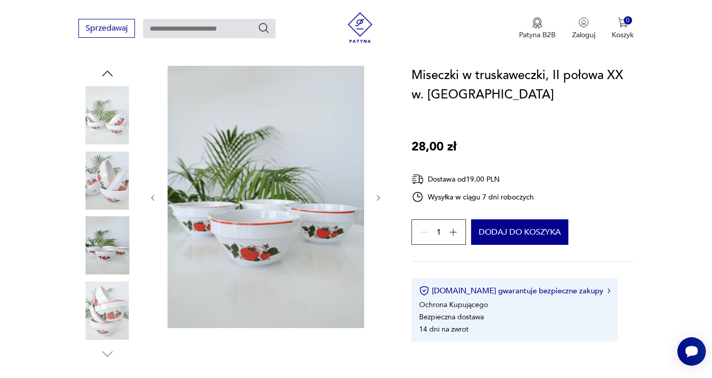
click at [152, 196] on icon "button" at bounding box center [152, 198] width 3 height 6
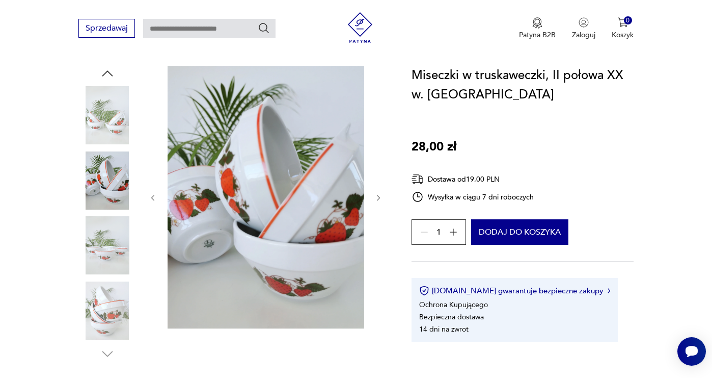
click at [152, 196] on icon "button" at bounding box center [152, 198] width 3 height 6
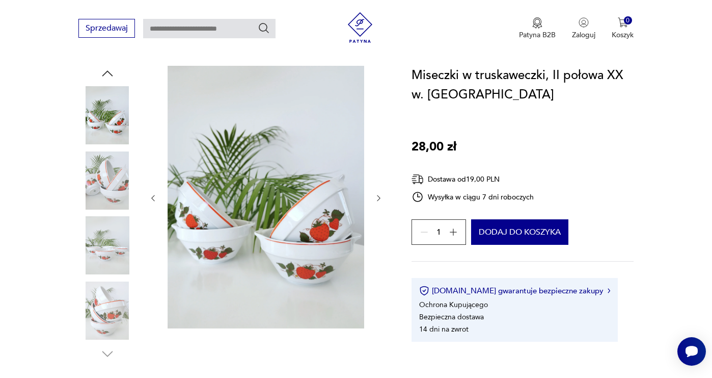
click at [152, 196] on icon "button" at bounding box center [152, 198] width 3 height 6
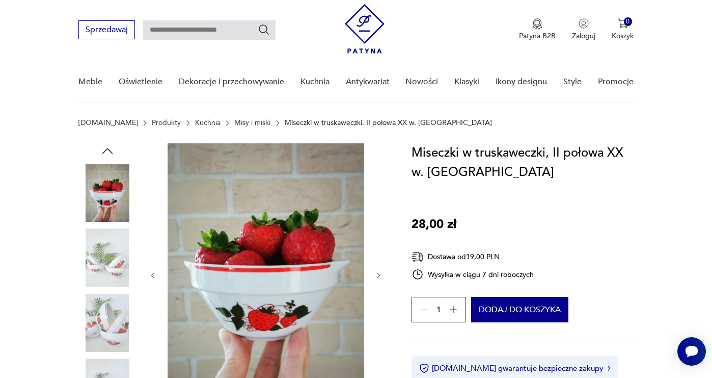
scroll to position [0, 0]
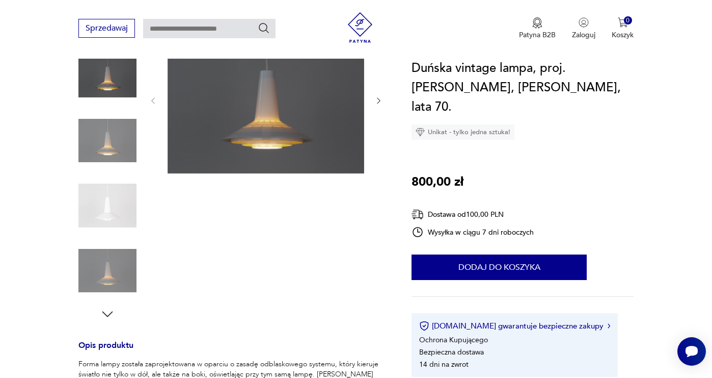
scroll to position [143, 0]
click at [381, 103] on icon "button" at bounding box center [379, 100] width 9 height 9
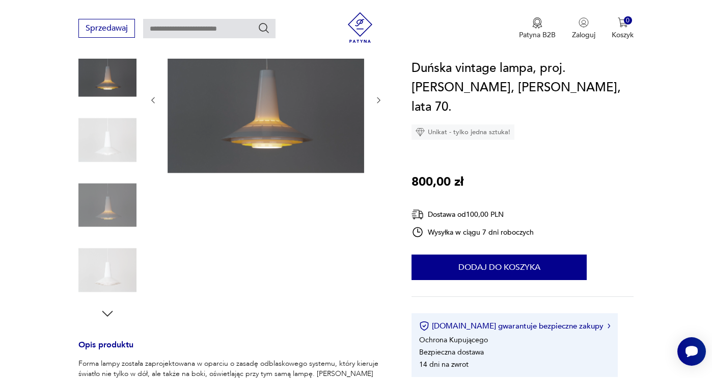
click at [381, 103] on icon "button" at bounding box center [379, 100] width 9 height 9
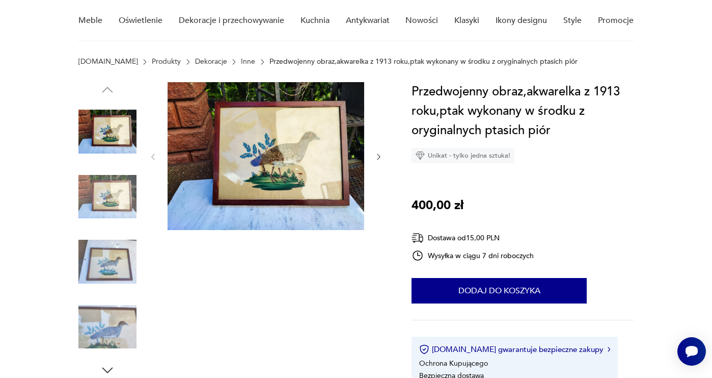
scroll to position [88, 0]
